Goal: Book appointment/travel/reservation

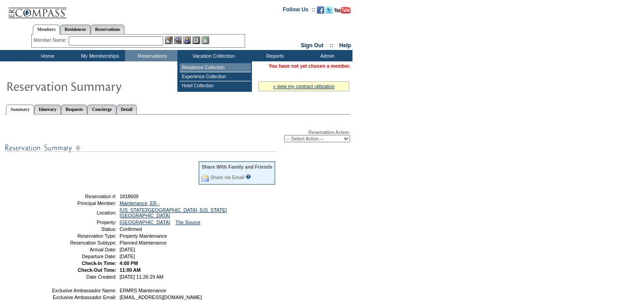
click at [214, 64] on td "Residence Collection" at bounding box center [214, 67] width 71 height 9
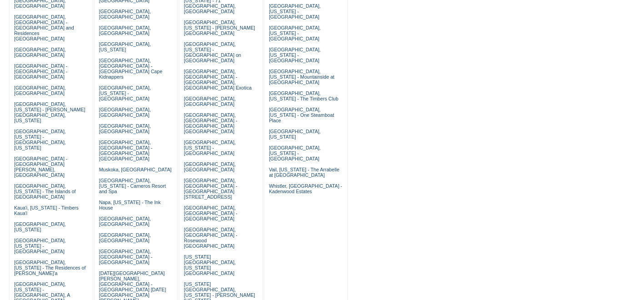
scroll to position [174, 0]
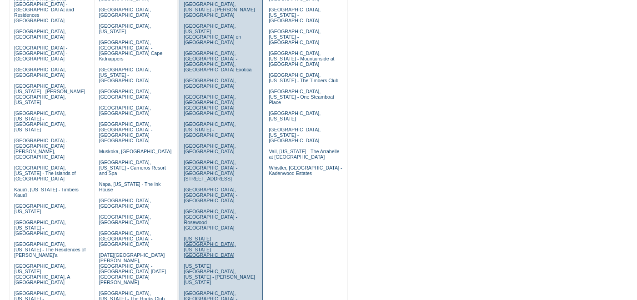
click at [218, 236] on link "[US_STATE][GEOGRAPHIC_DATA], [US_STATE][GEOGRAPHIC_DATA]" at bounding box center [210, 247] width 52 height 22
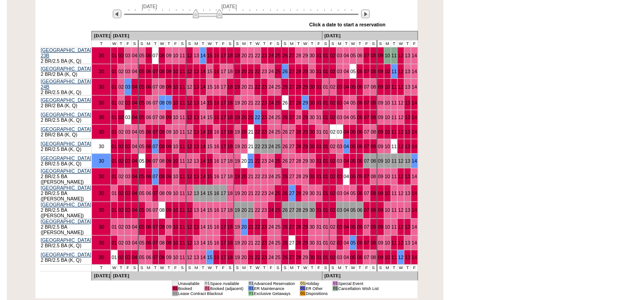
scroll to position [208, 0]
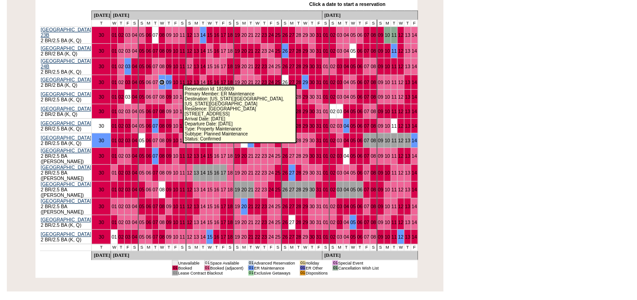
click at [164, 80] on link "08" at bounding box center [161, 82] width 5 height 5
